Goal: Task Accomplishment & Management: Use online tool/utility

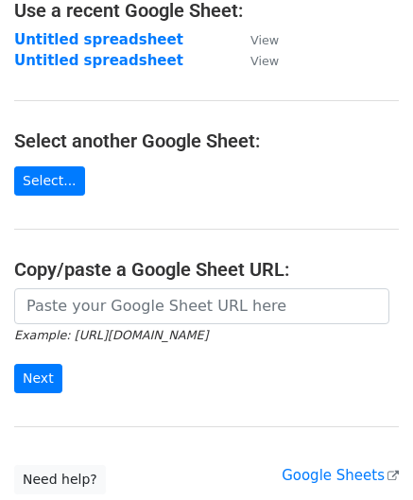
scroll to position [189, 0]
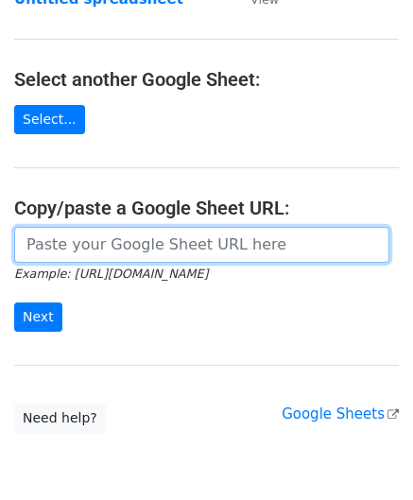
click at [79, 256] on input "url" at bounding box center [201, 245] width 375 height 36
paste input "https://docs.google.com/spreadsheets/d/1bRSAEWKQ6FwrblUgOK5A92uX1rgrTzwFMcjCAt2…"
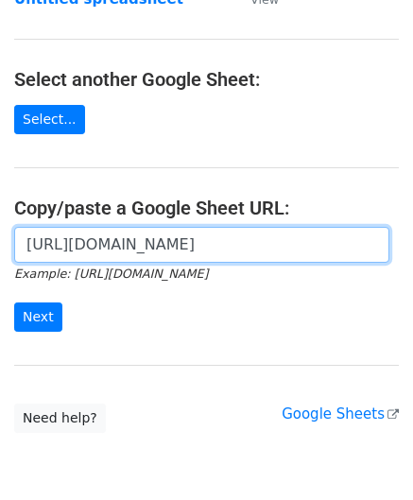
scroll to position [0, 420]
type input "https://docs.google.com/spreadsheets/d/1bRSAEWKQ6FwrblUgOK5A92uX1rgrTzwFMcjCAt2…"
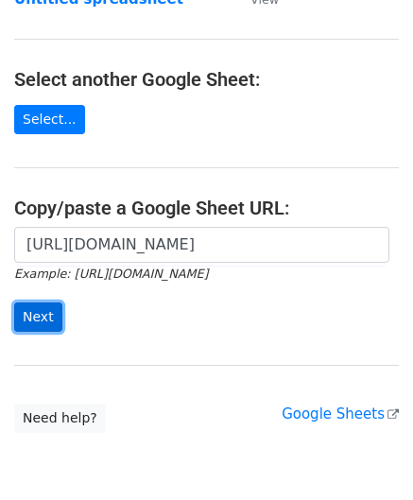
click at [35, 313] on input "Next" at bounding box center [38, 316] width 48 height 29
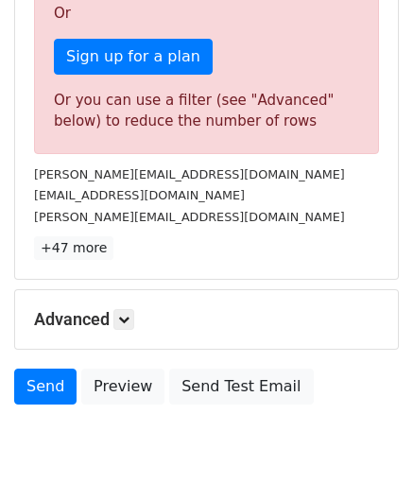
scroll to position [638, 0]
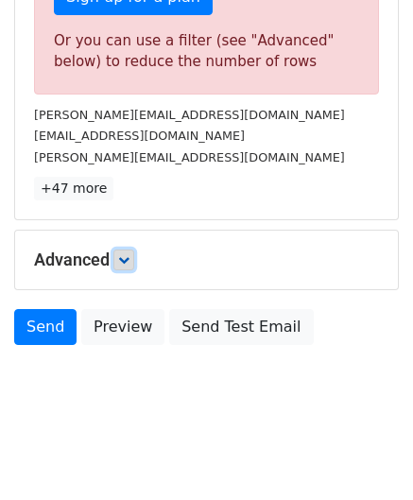
click at [129, 254] on icon at bounding box center [123, 259] width 11 height 11
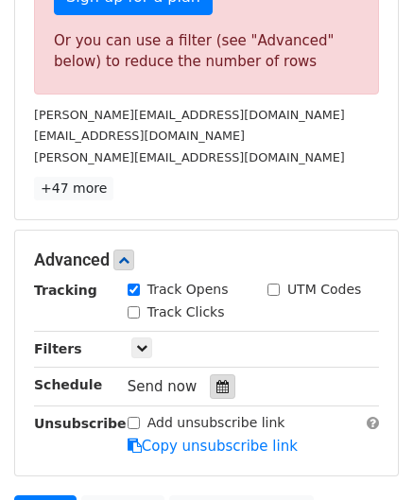
click at [211, 388] on div at bounding box center [223, 386] width 26 height 25
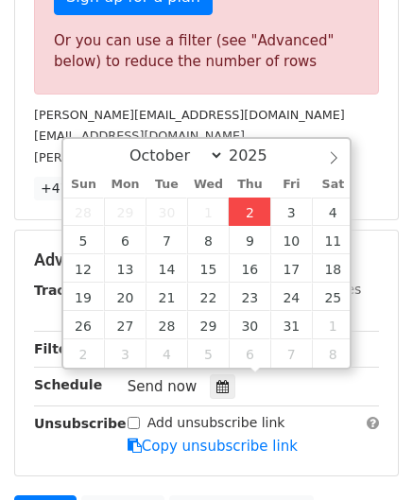
type input "[DATE] 12:00"
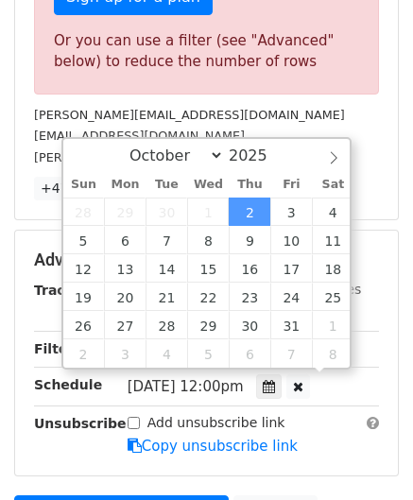
scroll to position [0, 0]
paste input "8"
type input "8"
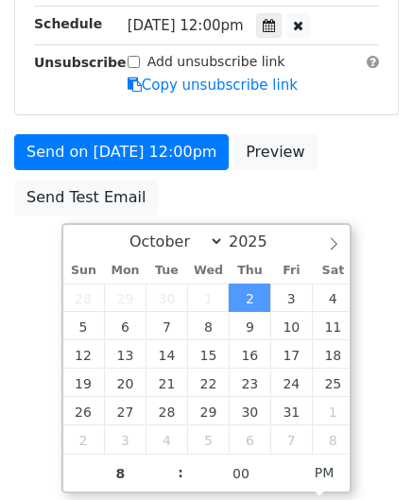
type input "[DATE] 20:00"
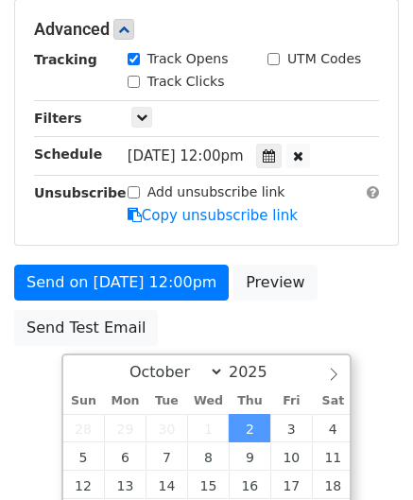
click at [406, 351] on html "New Campaign Daily emails left: 5 Google Sheet: Untitled spreadsheet Variables …" at bounding box center [206, 61] width 413 height 890
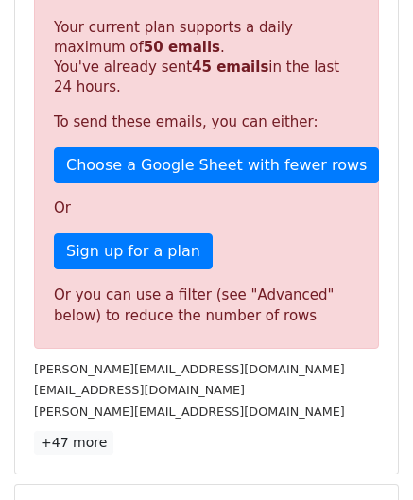
scroll to position [866, 0]
